Goal: Information Seeking & Learning: Understand process/instructions

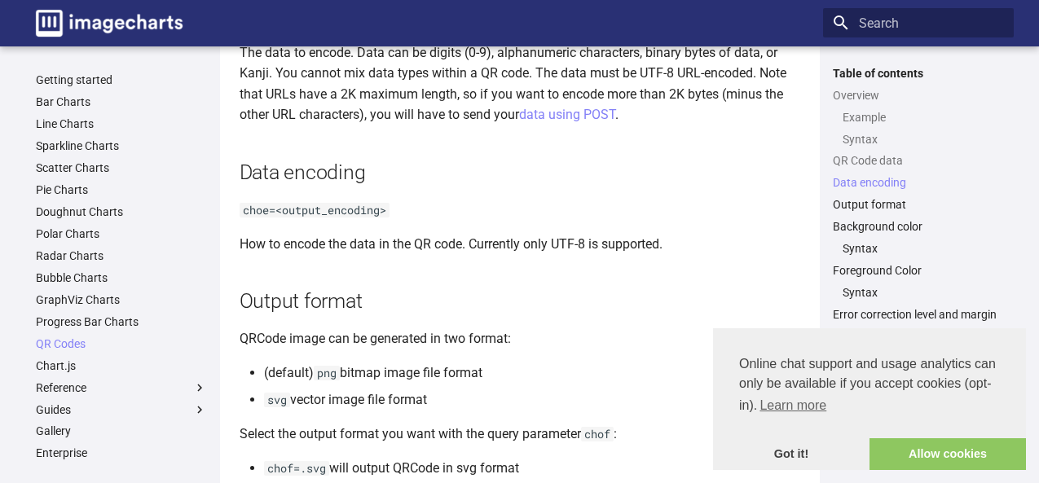
scroll to position [1386, 0]
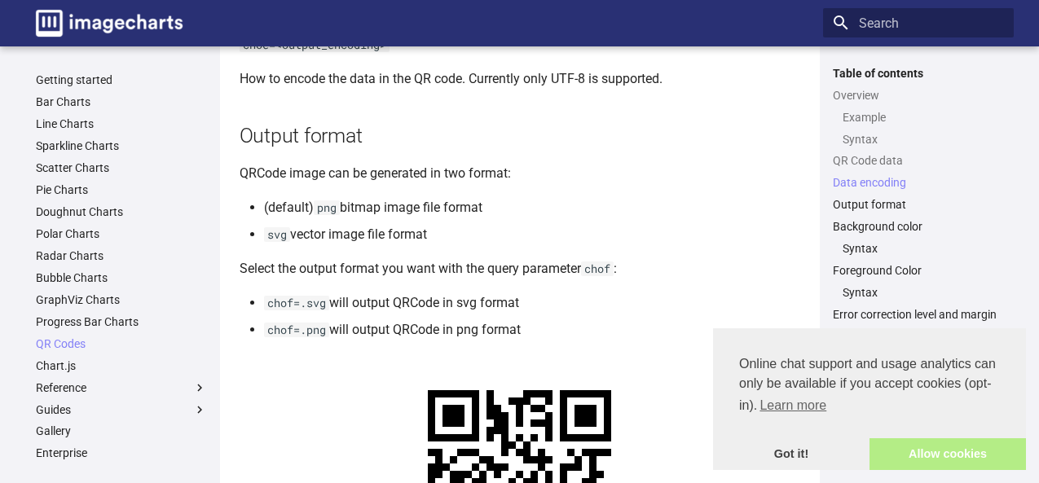
click at [940, 462] on link "Allow cookies" at bounding box center [948, 455] width 157 height 33
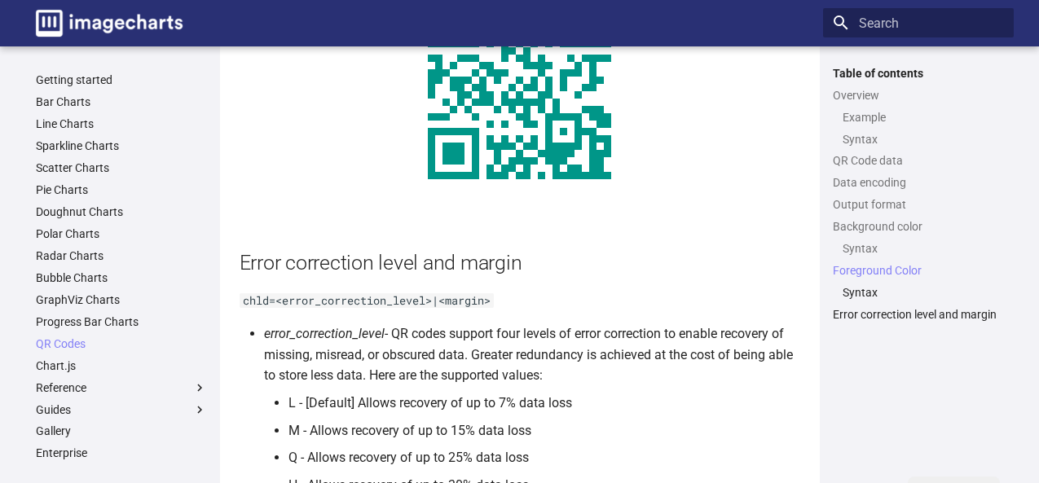
scroll to position [2853, 0]
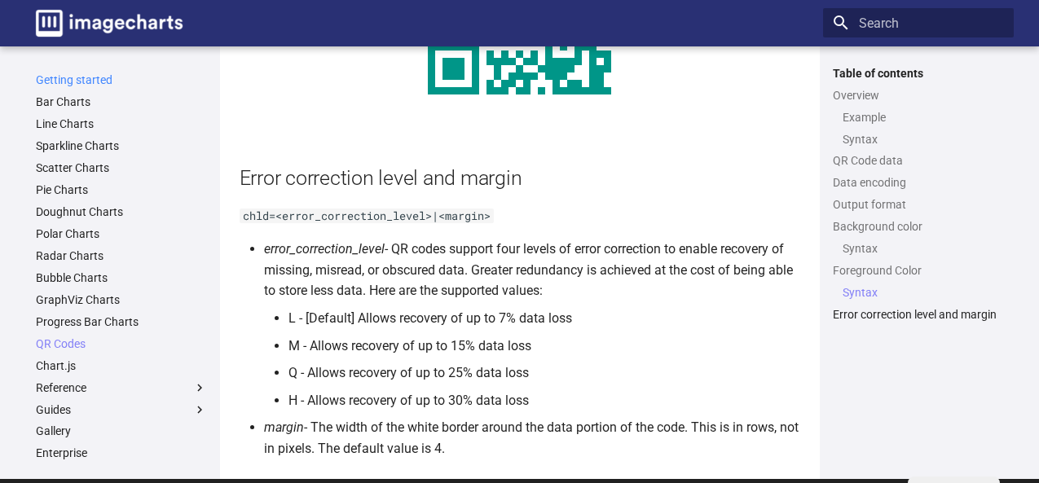
click at [106, 77] on link "Getting started" at bounding box center [121, 80] width 171 height 15
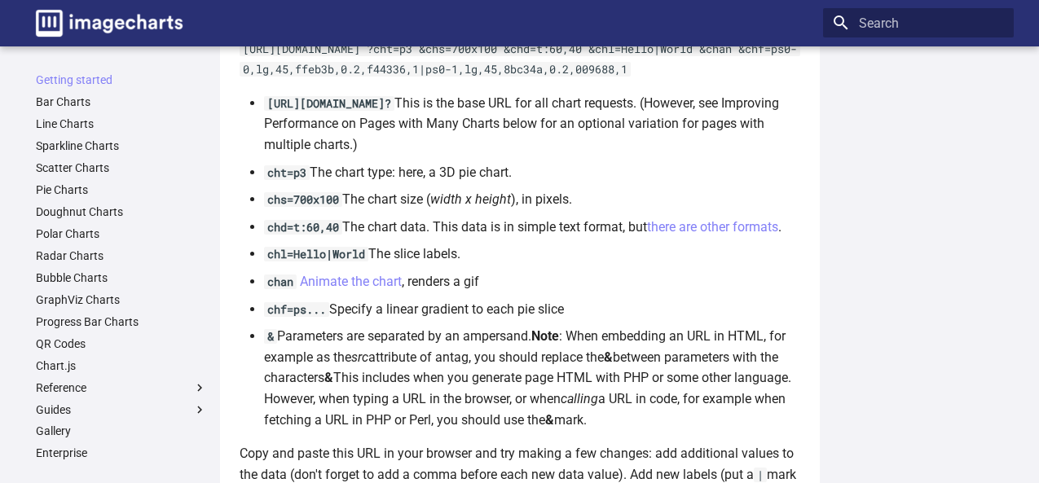
scroll to position [1141, 0]
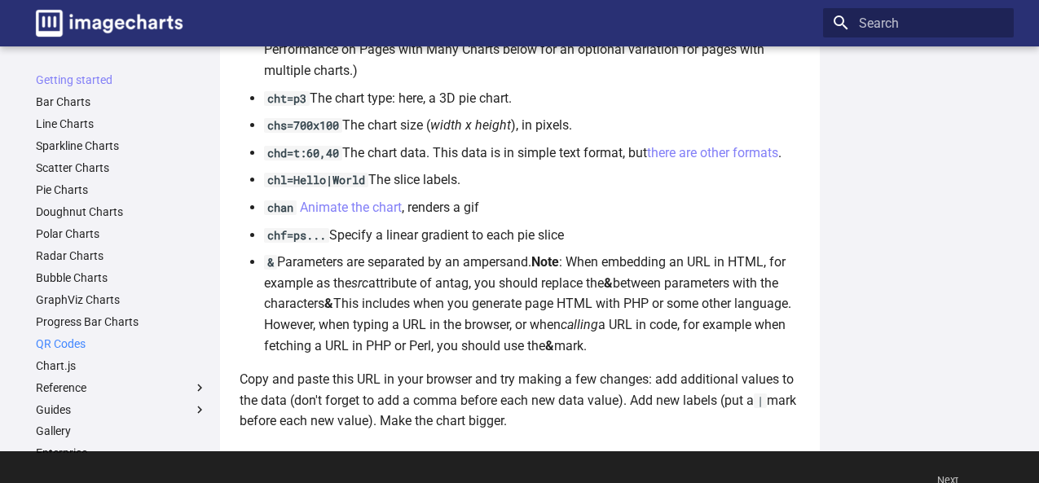
click at [65, 338] on link "QR Codes" at bounding box center [121, 344] width 171 height 15
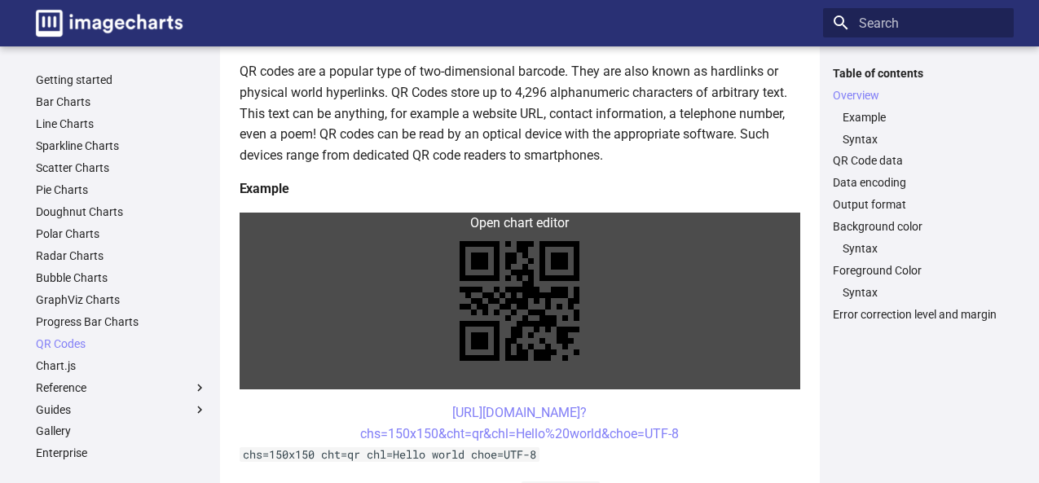
scroll to position [326, 0]
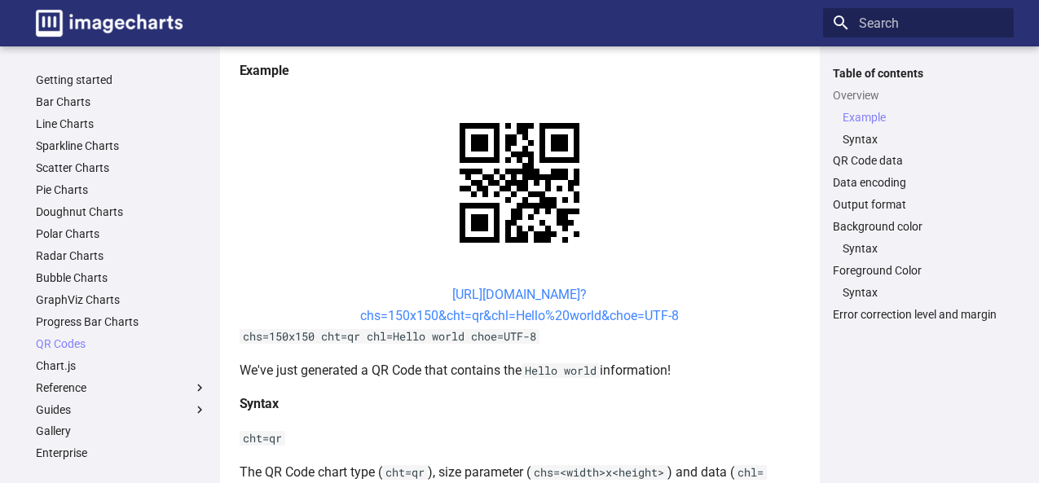
click at [536, 293] on link "[URL][DOMAIN_NAME]? chs=150x150&cht=qr&chl=Hello%20world&choe=UTF-8" at bounding box center [519, 305] width 319 height 37
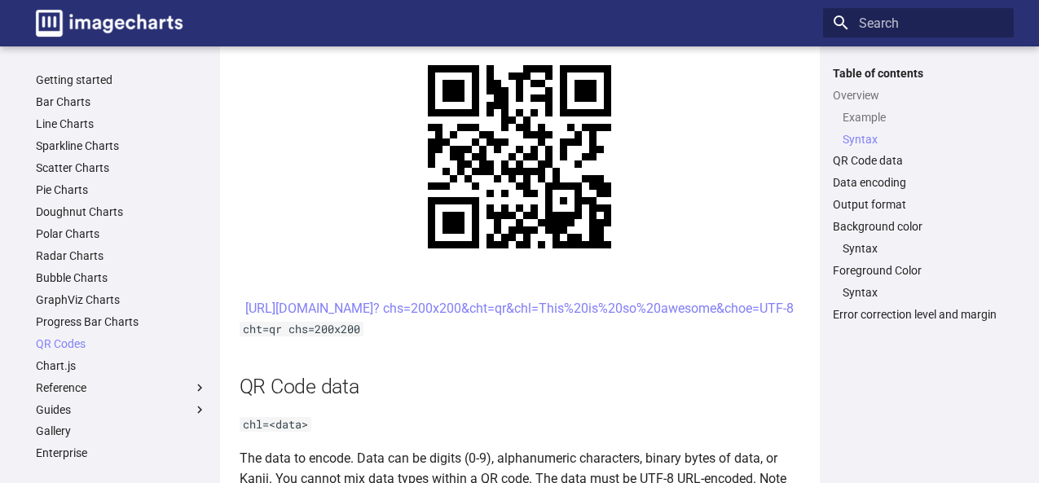
scroll to position [815, 0]
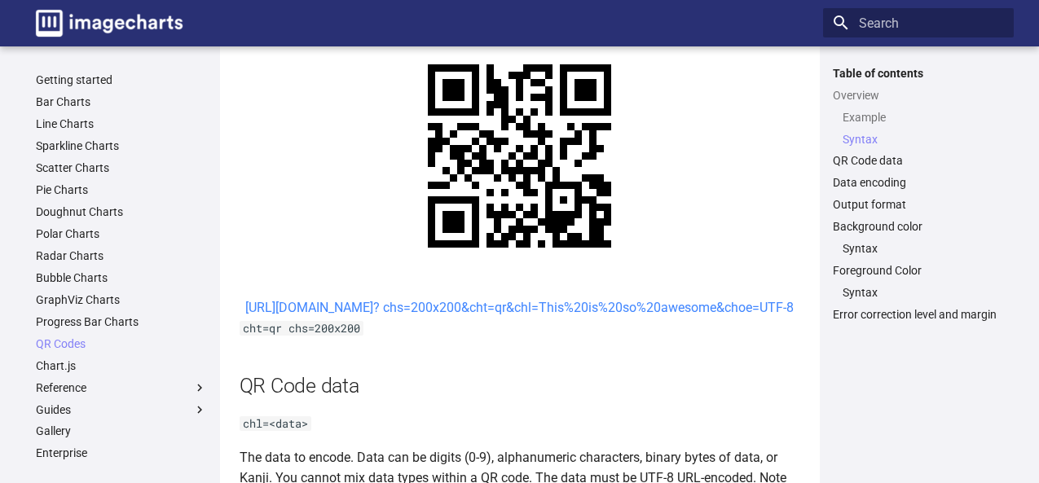
click at [608, 315] on link "[URL][DOMAIN_NAME]? chs=200x200&cht=qr&chl=This%20is%20so%20awesome&choe=UTF-8" at bounding box center [519, 307] width 549 height 15
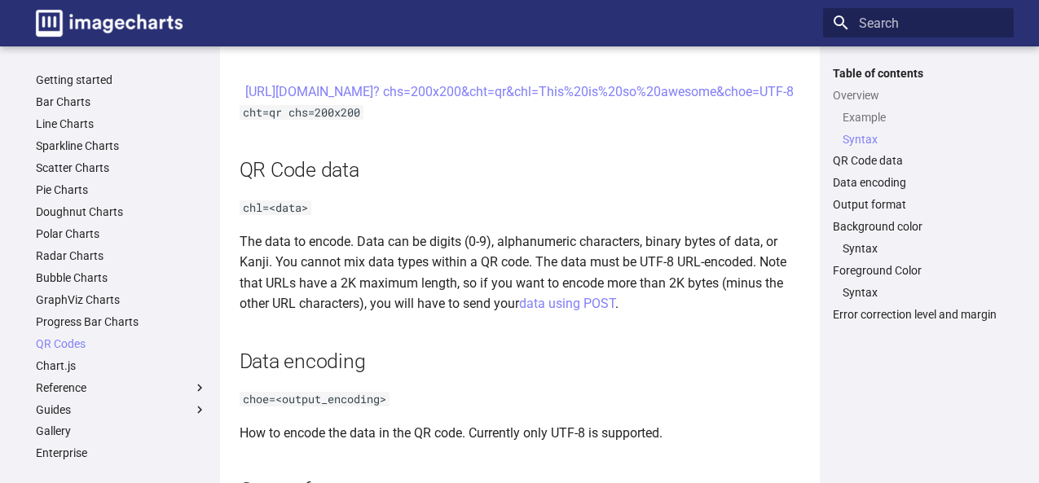
scroll to position [1060, 0]
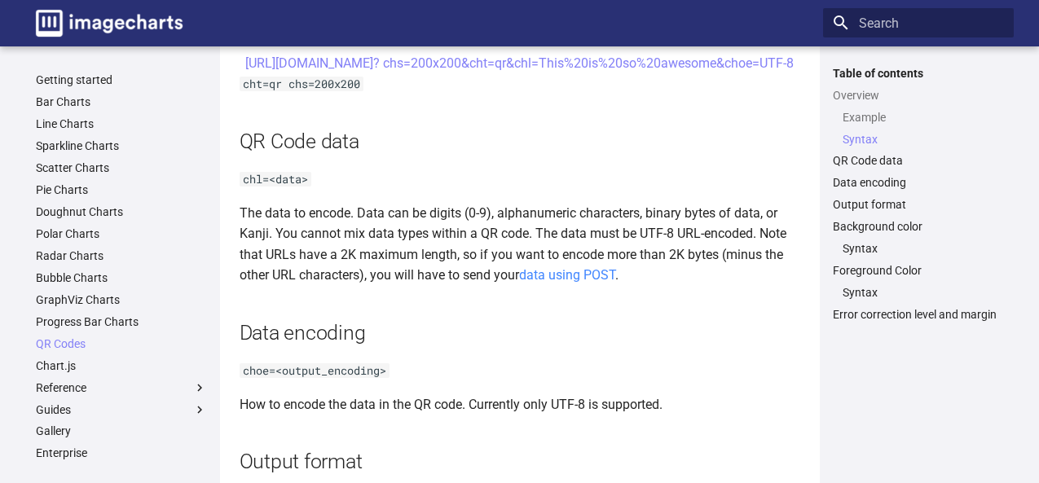
click at [566, 283] on link "data using POST" at bounding box center [567, 274] width 96 height 15
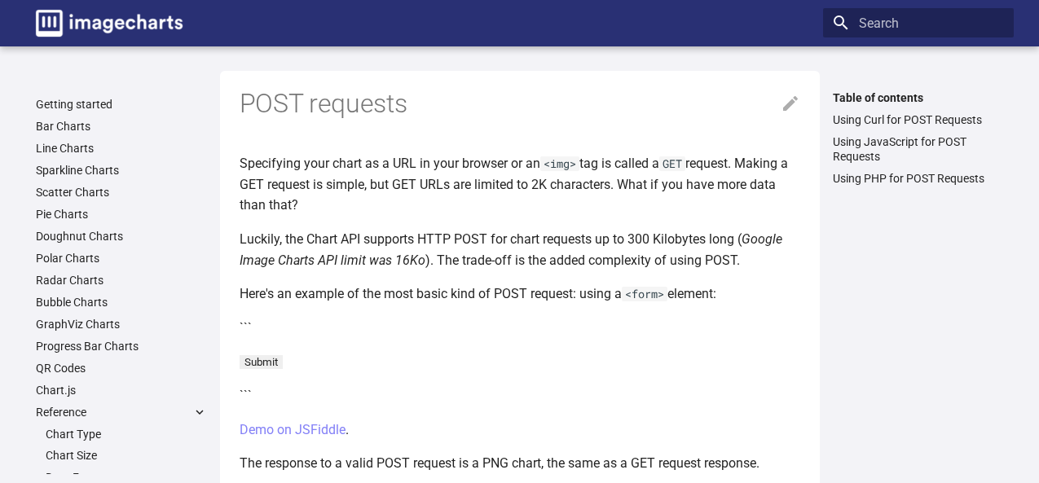
scroll to position [82, 0]
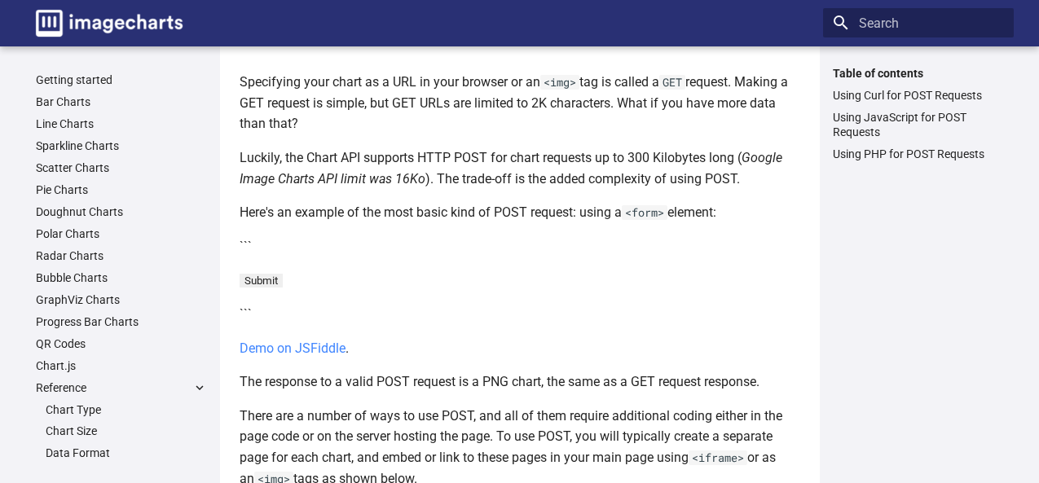
click at [318, 348] on link "Demo on JSFiddle" at bounding box center [293, 348] width 106 height 15
